Goal: Information Seeking & Learning: Learn about a topic

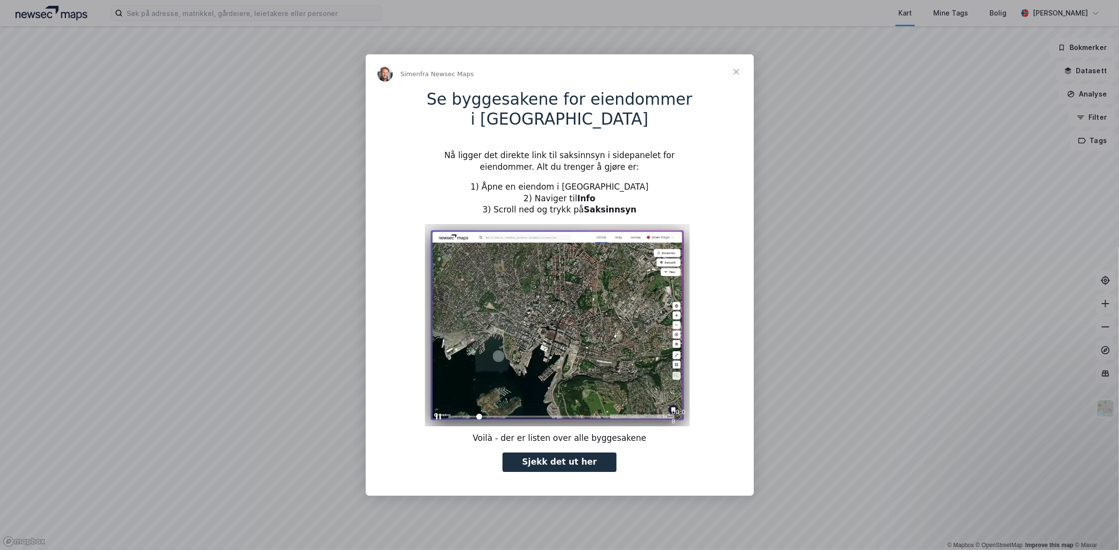
type input "140623"
click at [881, 294] on div "Intercom messenger" at bounding box center [559, 275] width 1119 height 550
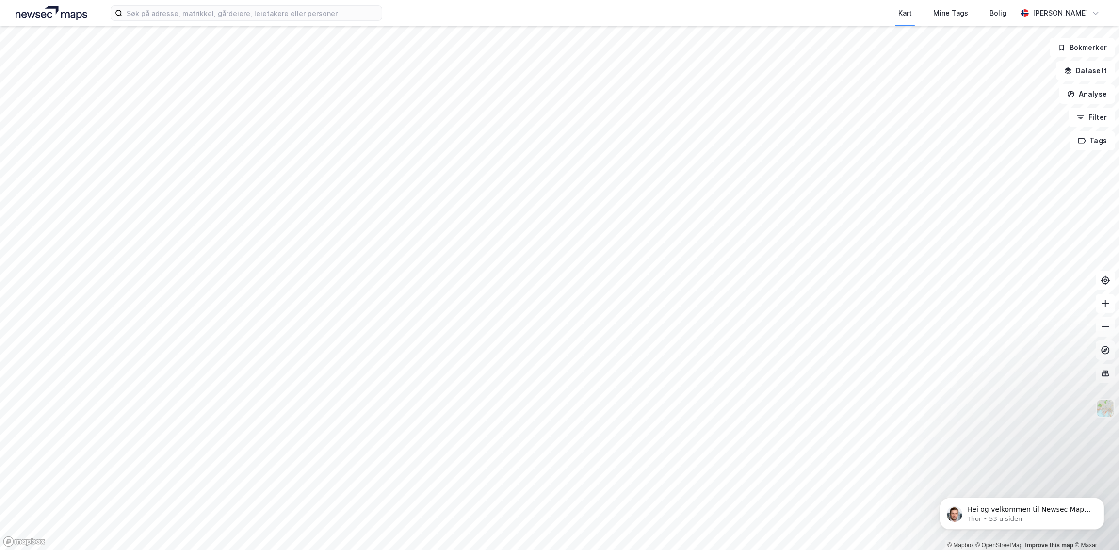
click at [740, 0] on html "Kart Mine Tags Bolig [PERSON_NAME] © Mapbox © OpenStreetMap Improve this map © …" at bounding box center [559, 275] width 1119 height 550
click at [376, 0] on html "Kart Mine Tags Bolig [PERSON_NAME] © Mapbox © OpenStreetMap Improve this map © …" at bounding box center [559, 275] width 1119 height 550
click at [427, 0] on html "Kart Mine Tags Bolig [PERSON_NAME] © Mapbox © OpenStreetMap Improve this map © …" at bounding box center [559, 275] width 1119 height 550
click at [399, 180] on div "Solviken 22" at bounding box center [448, 183] width 146 height 12
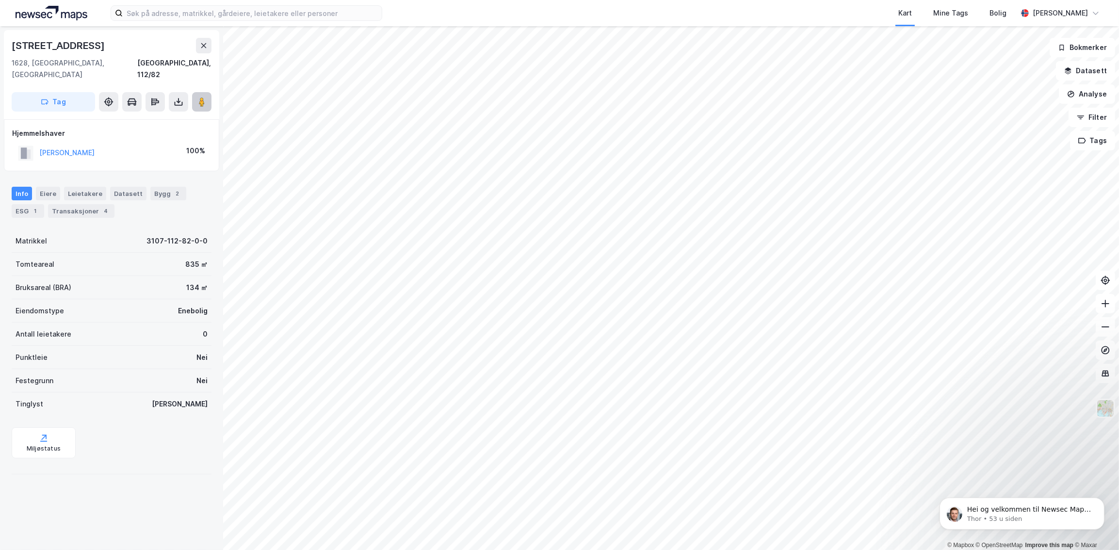
click at [198, 97] on icon at bounding box center [202, 102] width 10 height 10
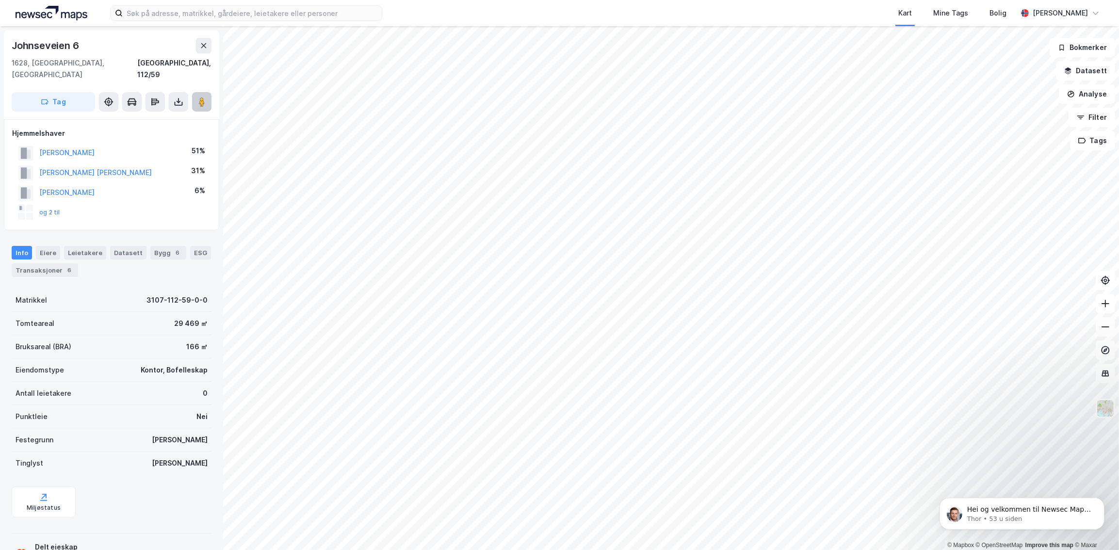
click at [204, 97] on image at bounding box center [202, 102] width 6 height 10
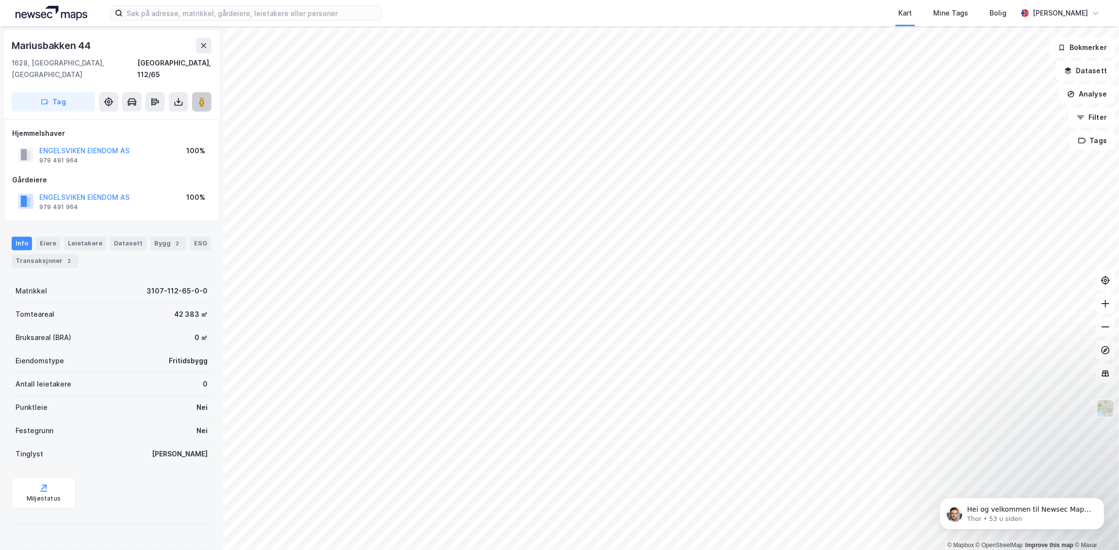
click at [202, 92] on button at bounding box center [201, 101] width 19 height 19
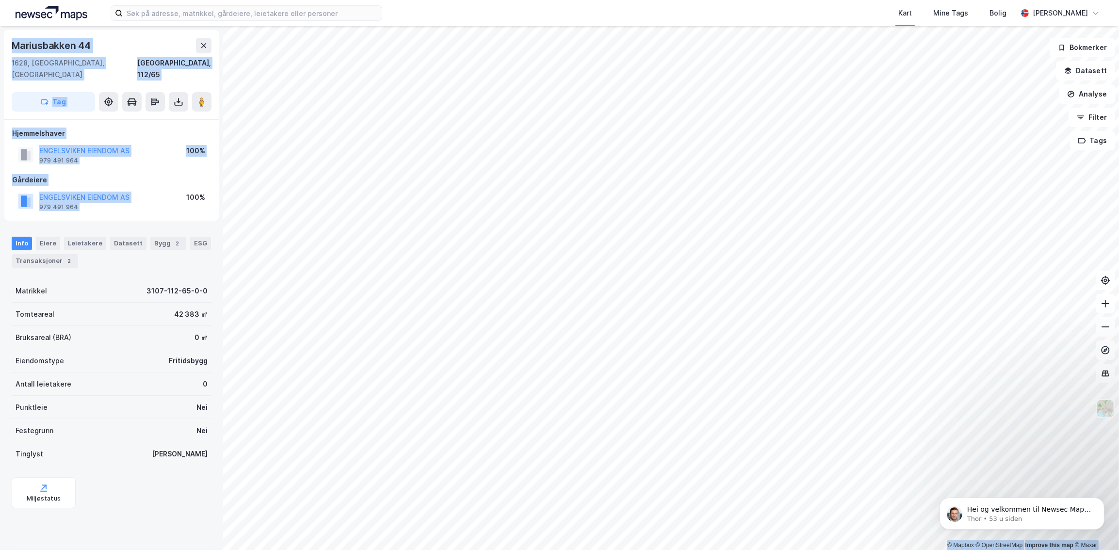
click at [539, 321] on div "© Mapbox © OpenStreetMap Improve this map © [PERSON_NAME] 44 1628, [GEOGRAPHIC_…" at bounding box center [559, 288] width 1119 height 524
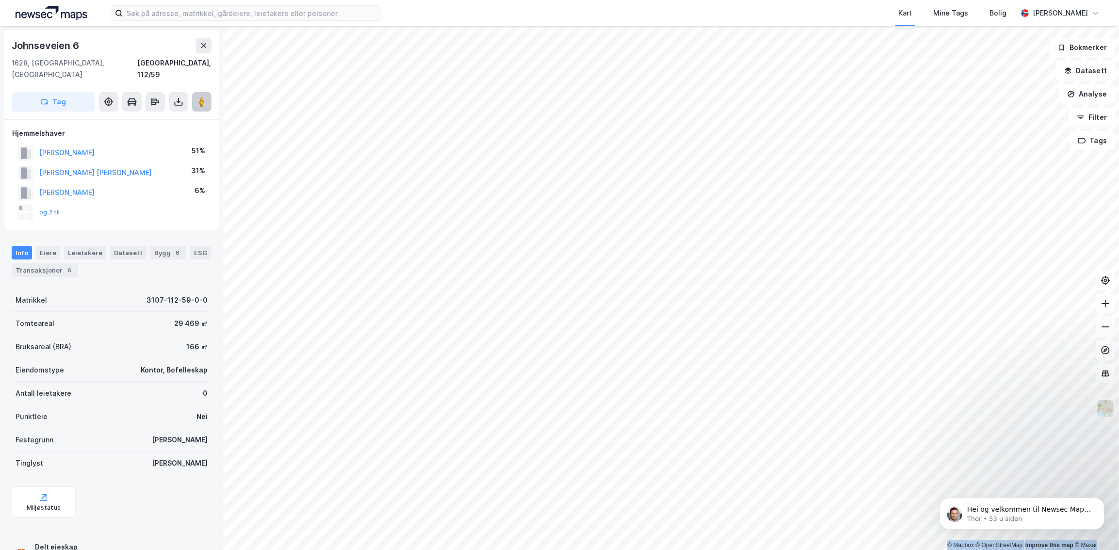
click at [205, 97] on icon at bounding box center [202, 102] width 10 height 10
